Goal: Task Accomplishment & Management: Manage account settings

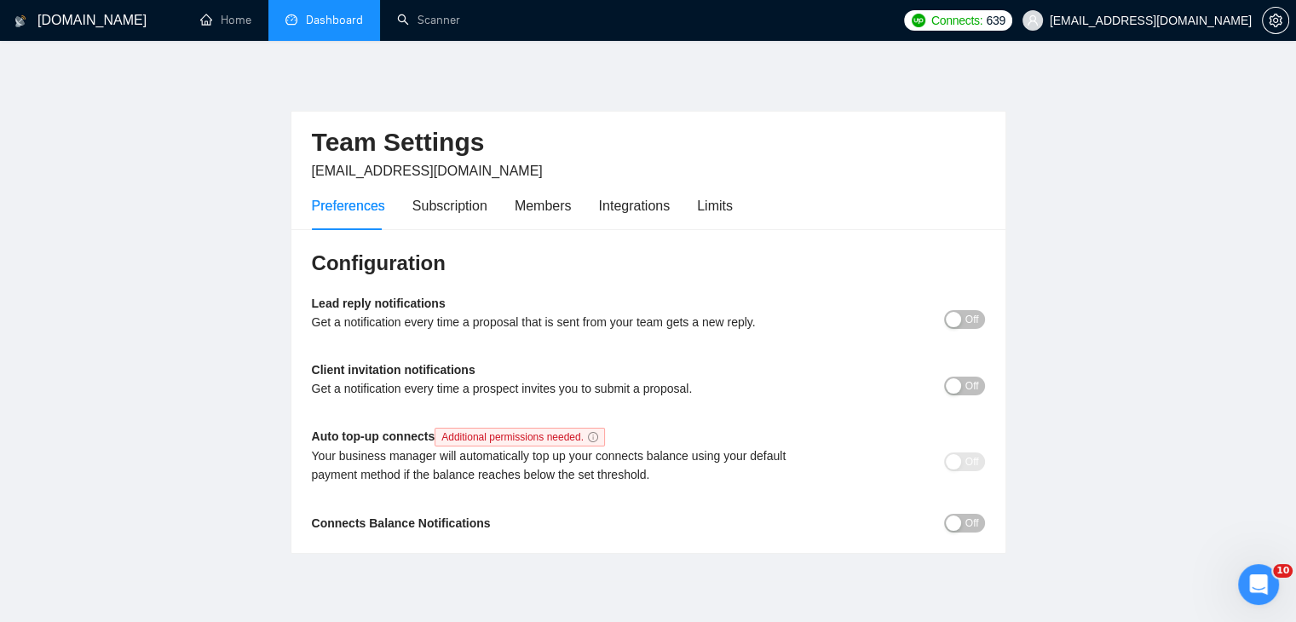
click at [355, 19] on link "Dashboard" at bounding box center [325, 20] width 78 height 14
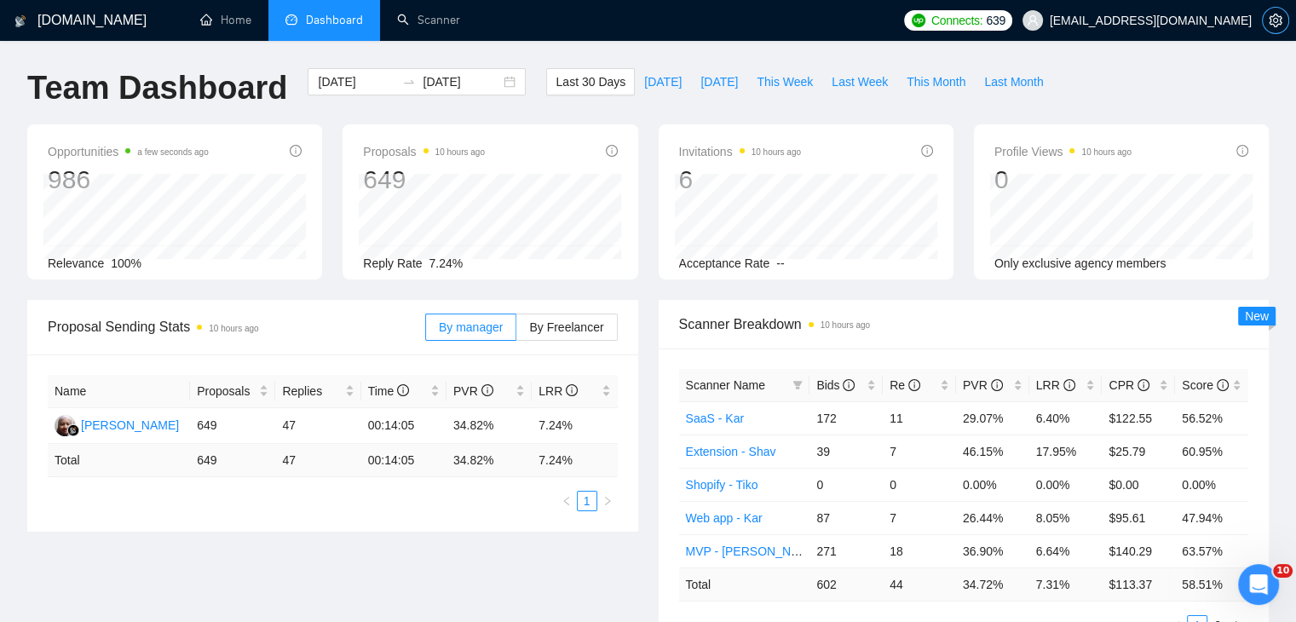
click at [1275, 20] on icon "setting" at bounding box center [1276, 21] width 14 height 14
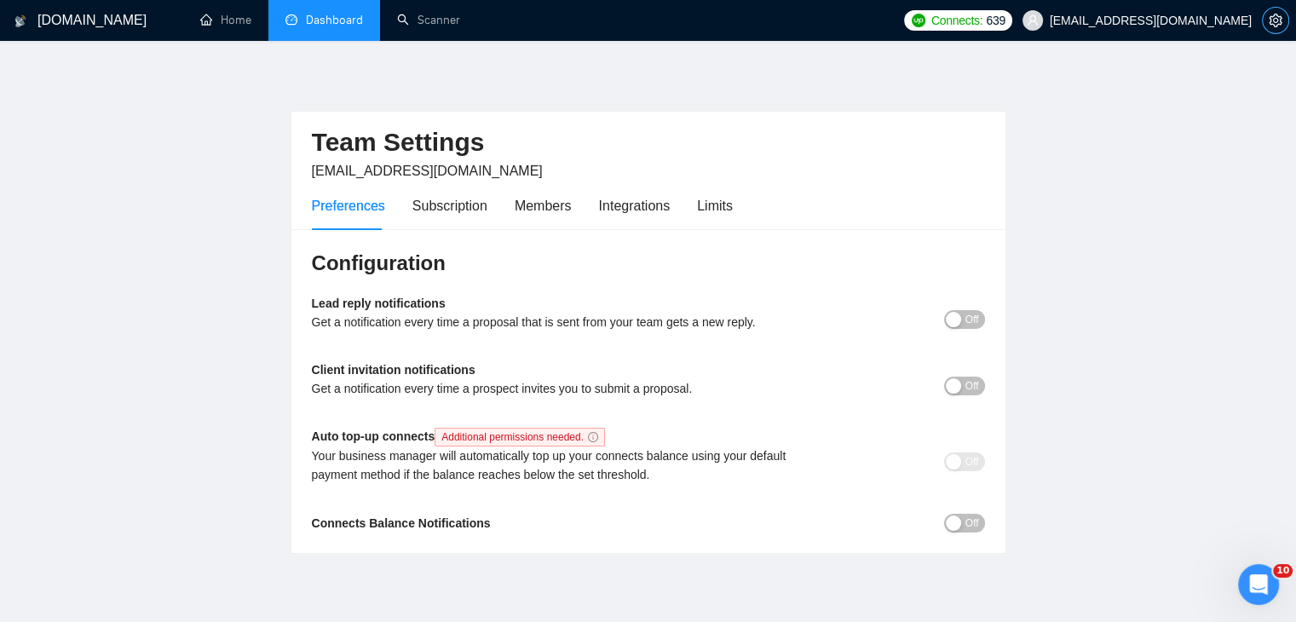
click at [1272, 23] on icon "setting" at bounding box center [1276, 21] width 14 height 14
click at [1215, 20] on span "karapet85@gmail.com" at bounding box center [1151, 20] width 202 height 0
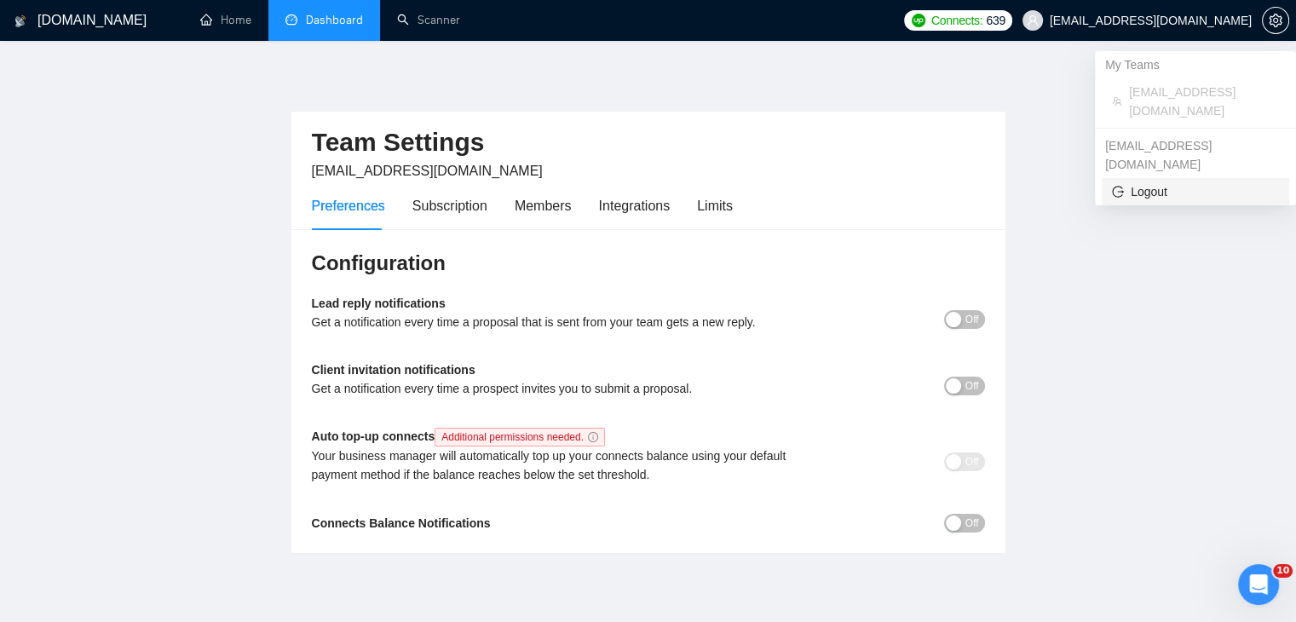
click at [1165, 182] on span "Logout" at bounding box center [1195, 191] width 167 height 19
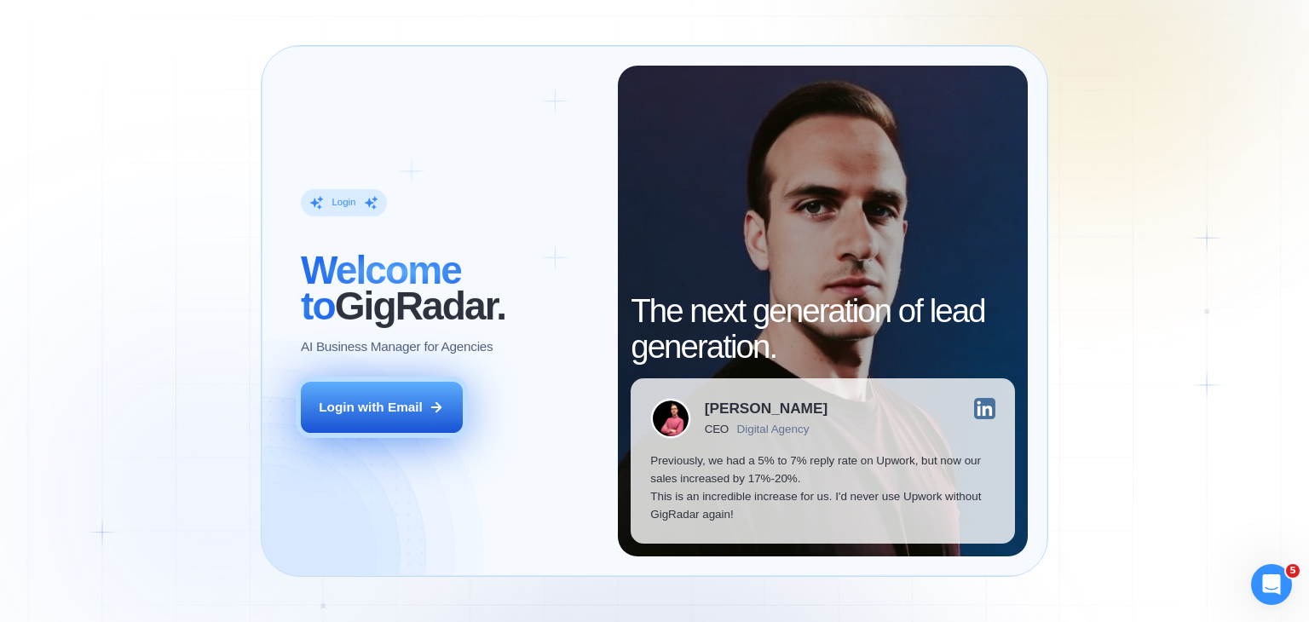
click at [392, 395] on button "Login with Email" at bounding box center [382, 407] width 162 height 51
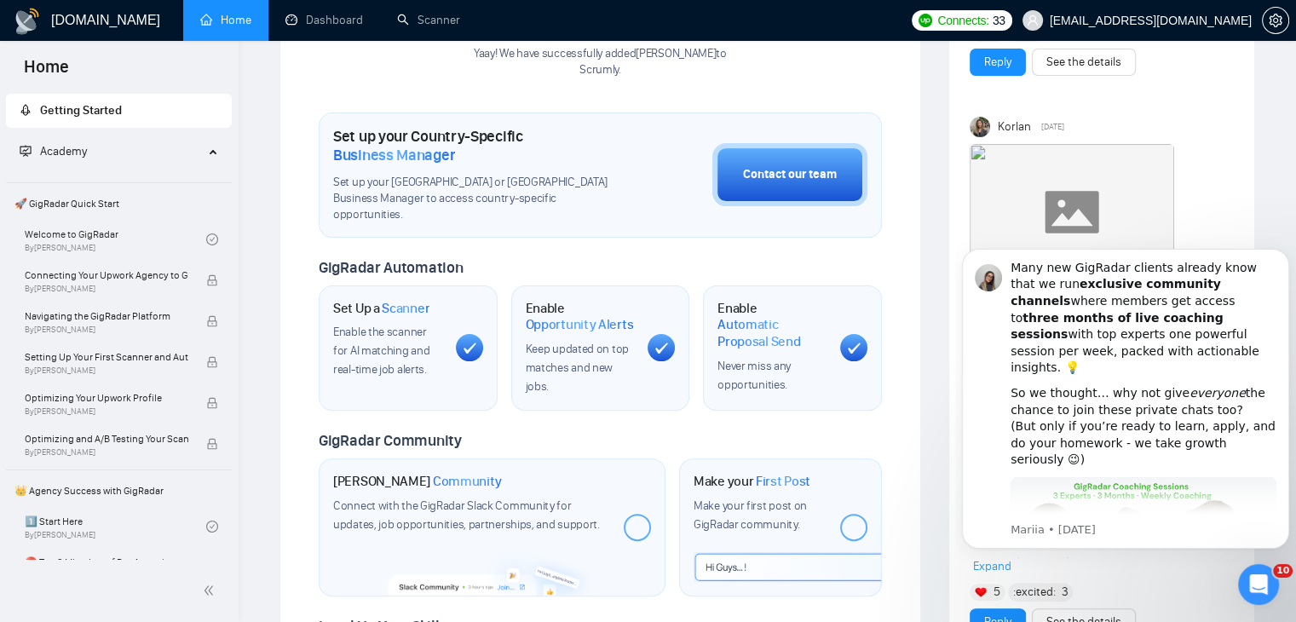
scroll to position [426, 0]
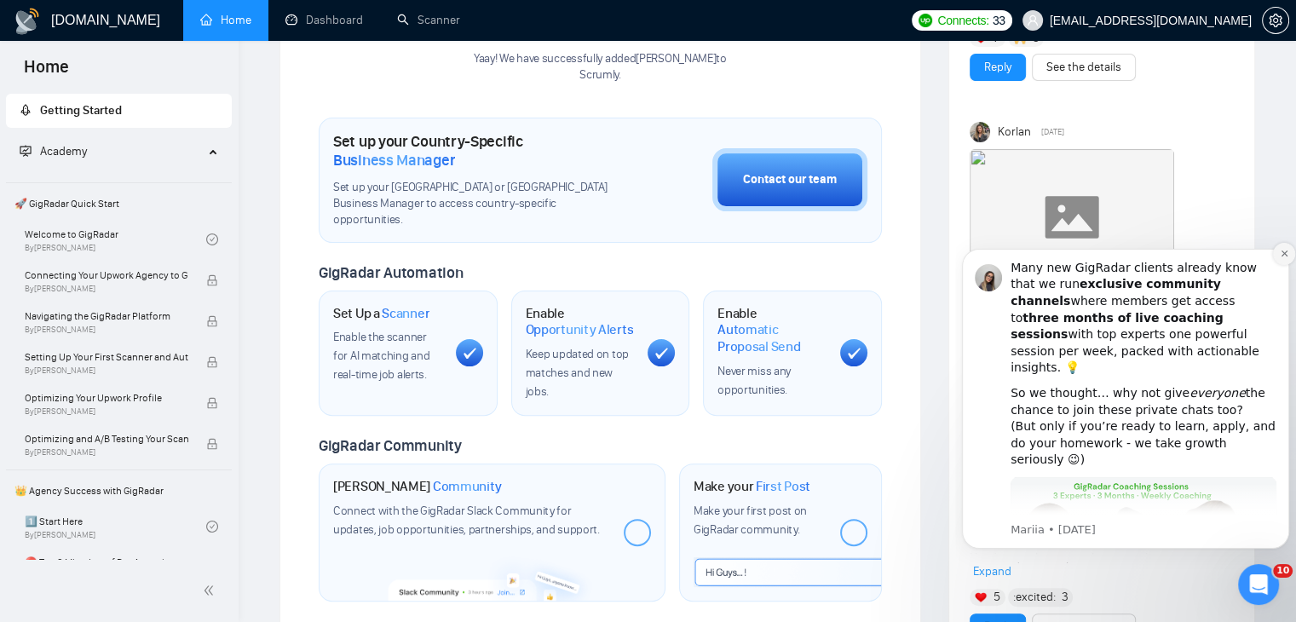
click at [1284, 254] on icon "Dismiss notification" at bounding box center [1284, 254] width 6 height 6
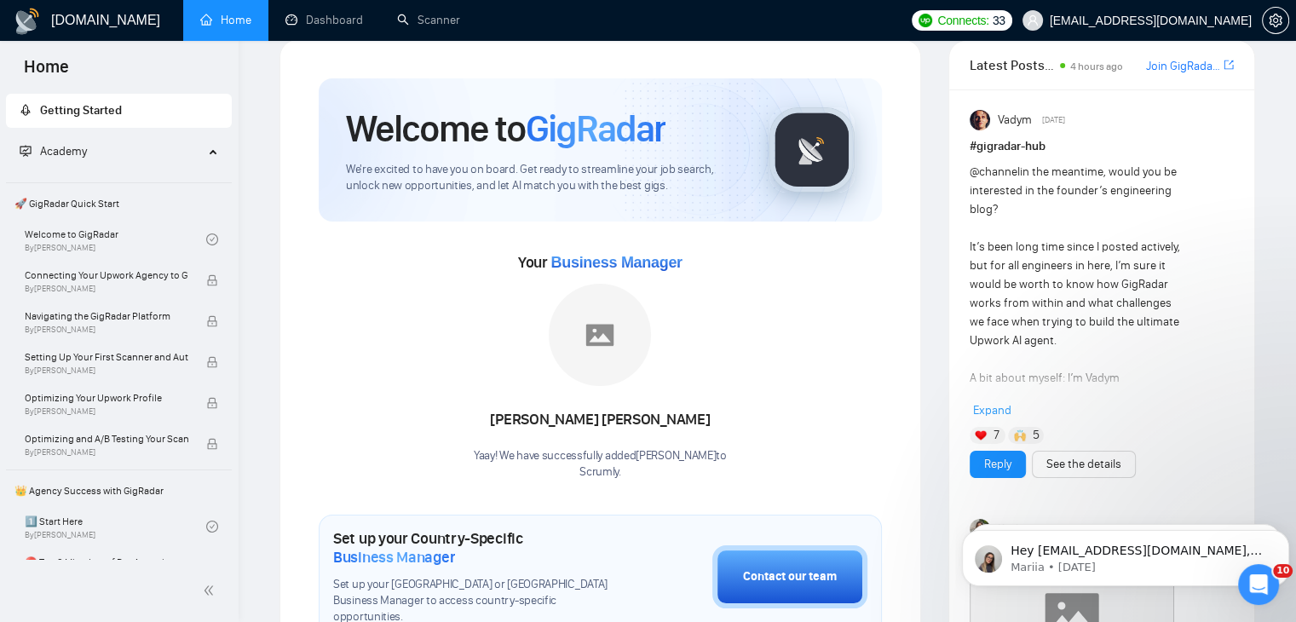
scroll to position [0, 0]
